Goal: Information Seeking & Learning: Learn about a topic

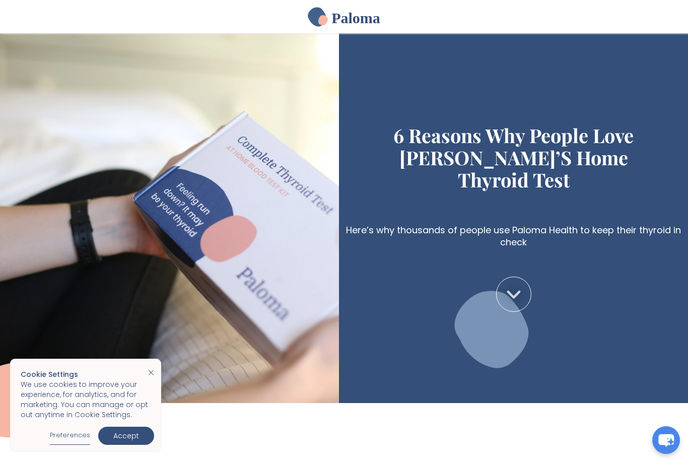
click at [146, 374] on link "Close cookie banner" at bounding box center [151, 372] width 16 height 24
